Goal: Navigation & Orientation: Find specific page/section

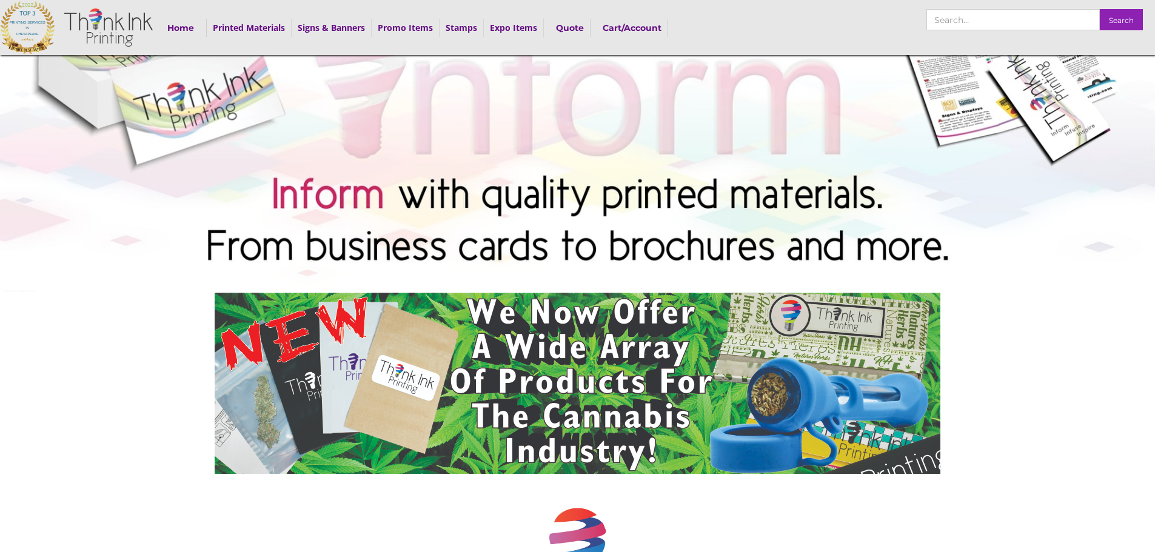
scroll to position [61, 0]
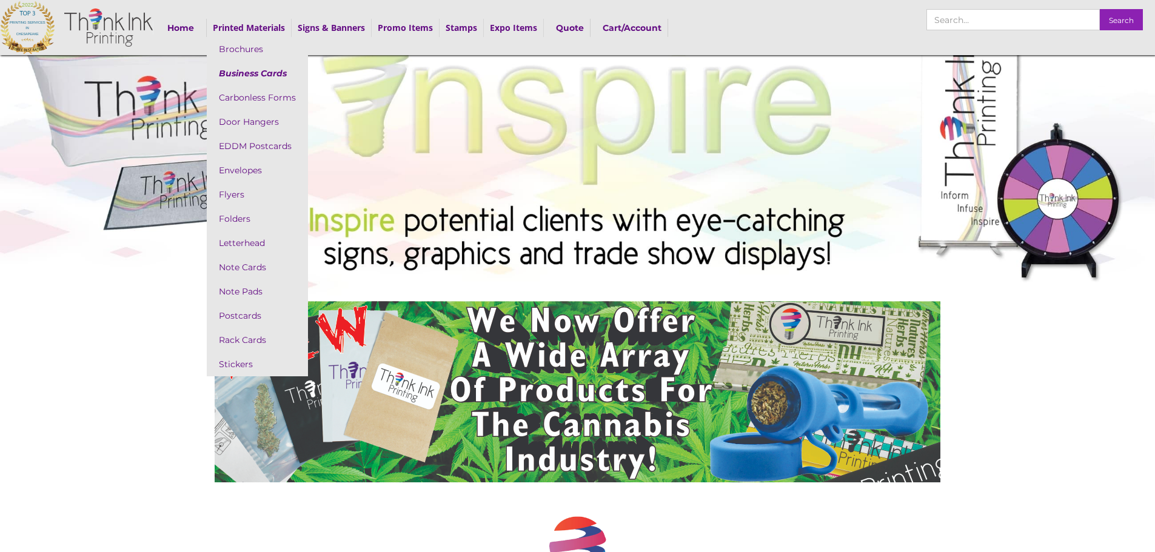
click at [254, 74] on link "Business Cards" at bounding box center [257, 73] width 101 height 24
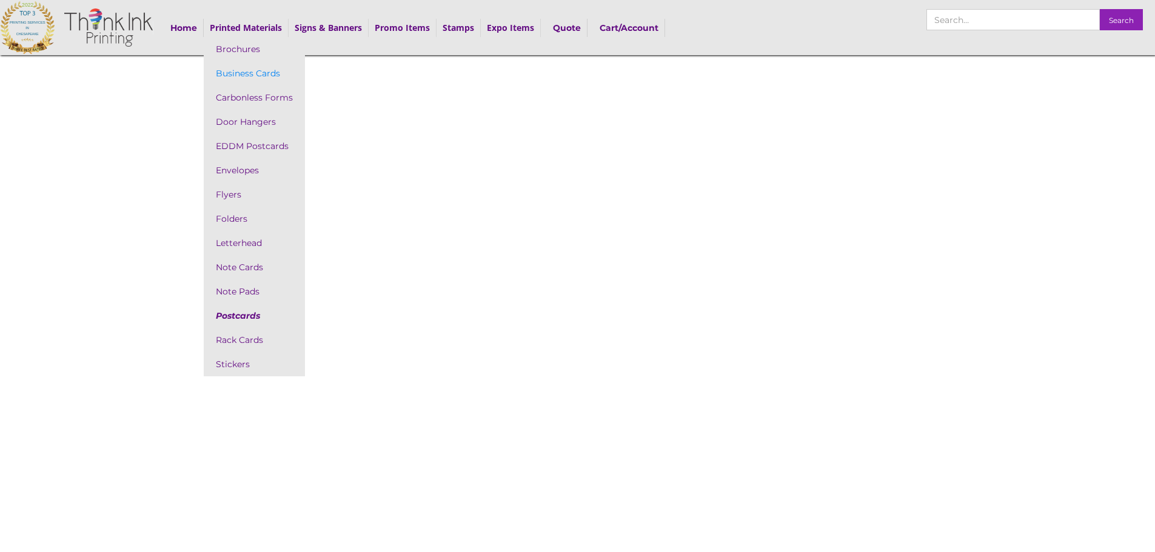
click at [246, 313] on link "Postcards" at bounding box center [254, 316] width 101 height 24
